Goal: Task Accomplishment & Management: Complete application form

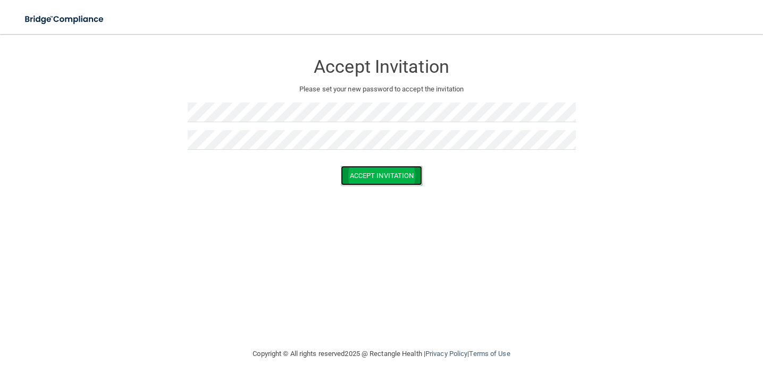
click at [382, 177] on button "Accept Invitation" at bounding box center [382, 176] width 82 height 20
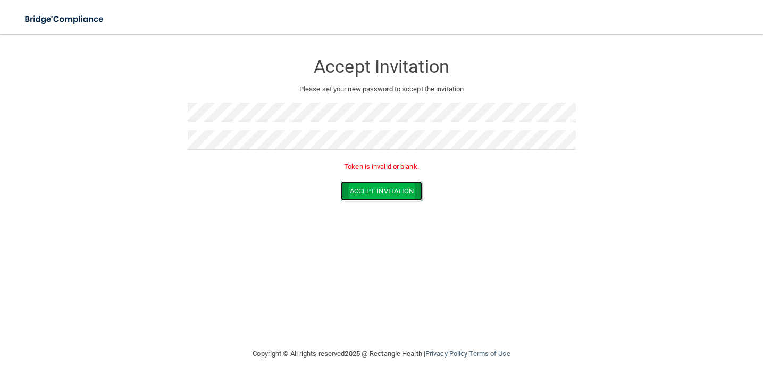
click at [383, 190] on button "Accept Invitation" at bounding box center [382, 191] width 82 height 20
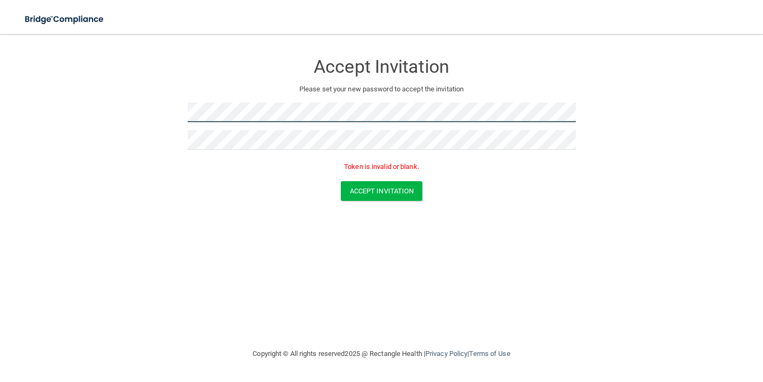
click at [173, 110] on form "Accept Invitation Please set your new password to accept the invitation Token i…" at bounding box center [381, 129] width 720 height 169
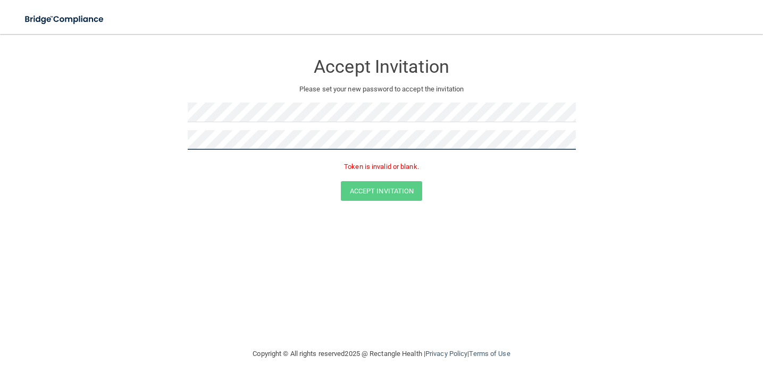
click at [182, 142] on form "Accept Invitation Please set your new password to accept the invitation Token i…" at bounding box center [381, 129] width 720 height 169
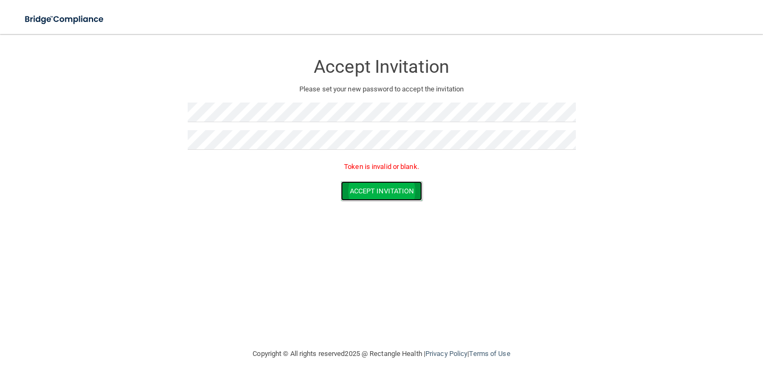
click at [366, 186] on button "Accept Invitation" at bounding box center [382, 191] width 82 height 20
drag, startPoint x: 244, startPoint y: 123, endPoint x: 187, endPoint y: 113, distance: 58.3
click at [187, 113] on form "Accept Invitation Please set your new password to accept the invitation Token i…" at bounding box center [381, 129] width 720 height 169
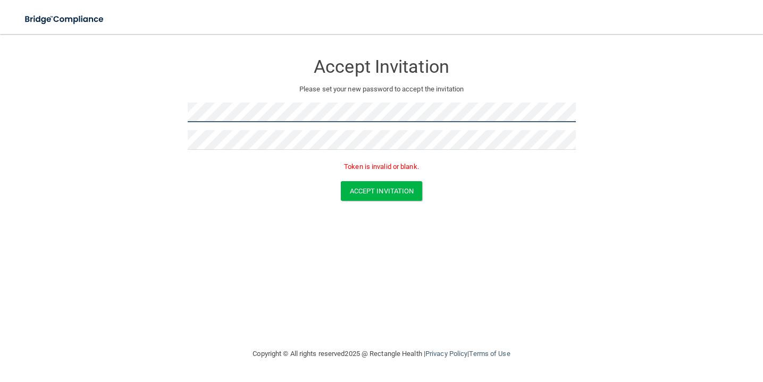
click at [140, 107] on form "Accept Invitation Please set your new password to accept the invitation Token i…" at bounding box center [381, 129] width 720 height 169
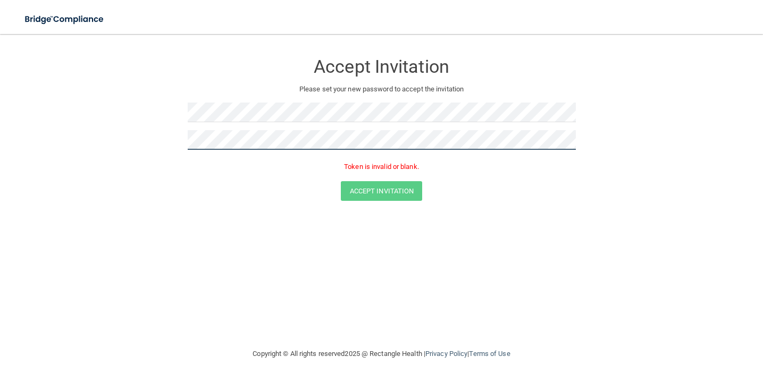
click at [142, 135] on form "Accept Invitation Please set your new password to accept the invitation Token i…" at bounding box center [381, 129] width 720 height 169
click at [169, 136] on form "Accept Invitation Please set your new password to accept the invitation Token i…" at bounding box center [381, 129] width 720 height 169
click at [166, 141] on form "Accept Invitation Please set your new password to accept the invitation Token i…" at bounding box center [381, 129] width 720 height 169
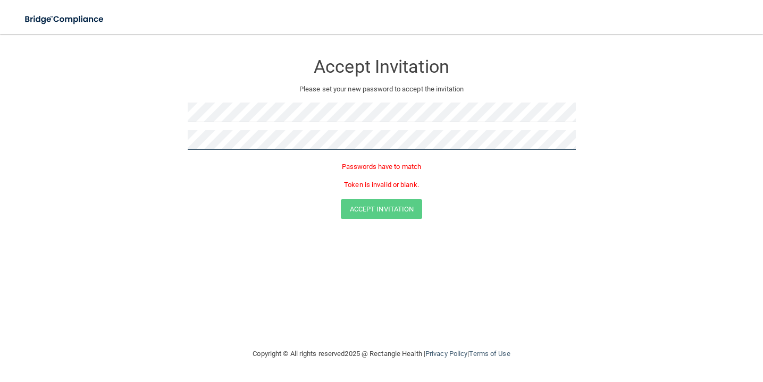
click at [136, 148] on form "Accept Invitation Please set your new password to accept the invitation Passwor…" at bounding box center [381, 138] width 720 height 187
click at [161, 137] on form "Accept Invitation Please set your new password to accept the invitation Passwor…" at bounding box center [381, 138] width 720 height 187
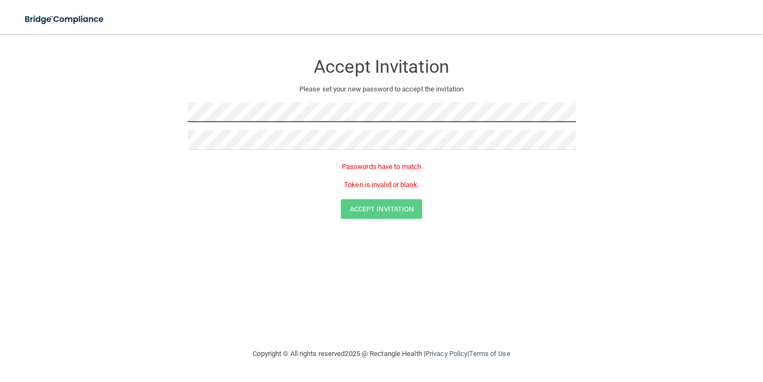
click at [172, 111] on form "Accept Invitation Please set your new password to accept the invitation Passwor…" at bounding box center [381, 138] width 720 height 187
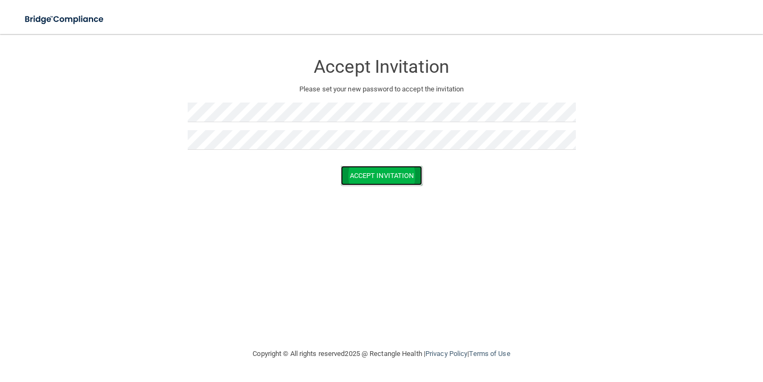
click at [368, 179] on button "Accept Invitation" at bounding box center [382, 176] width 82 height 20
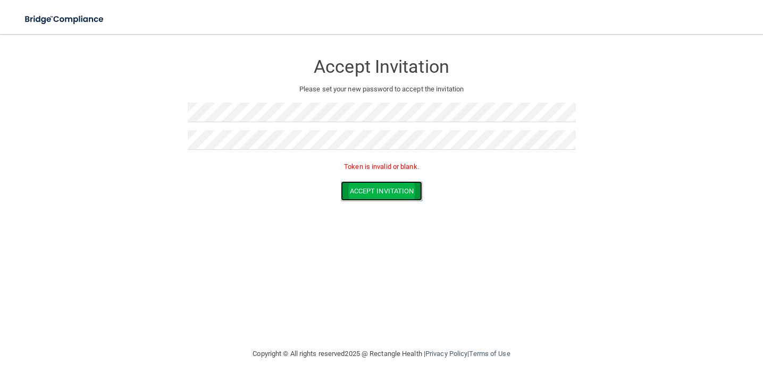
click at [367, 195] on button "Accept Invitation" at bounding box center [382, 191] width 82 height 20
click at [340, 129] on div at bounding box center [382, 117] width 388 height 28
click at [374, 183] on button "Accept Invitation" at bounding box center [382, 191] width 82 height 20
click at [259, 96] on div "Accept Invitation Please set your new password to accept the invitation Token i…" at bounding box center [382, 113] width 388 height 137
click at [385, 196] on button "Accept Invitation" at bounding box center [382, 191] width 82 height 20
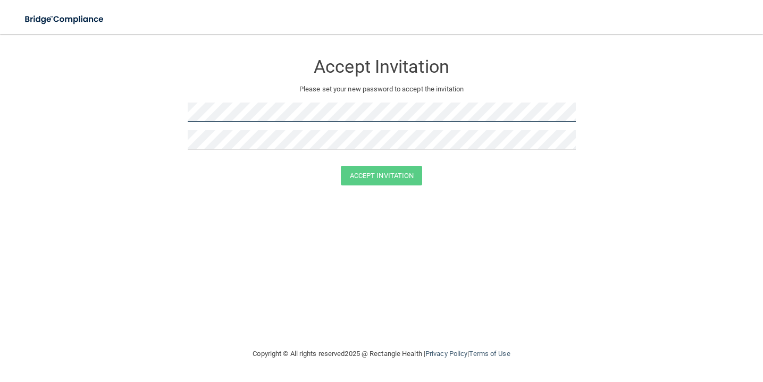
click at [175, 109] on form "Accept Invitation Please set your new password to accept the invitation Accept …" at bounding box center [381, 122] width 720 height 154
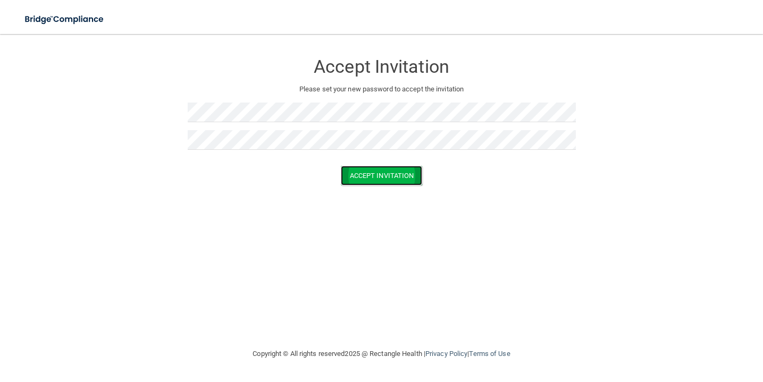
click at [365, 170] on button "Accept Invitation" at bounding box center [382, 176] width 82 height 20
